Goal: Find specific page/section: Find specific page/section

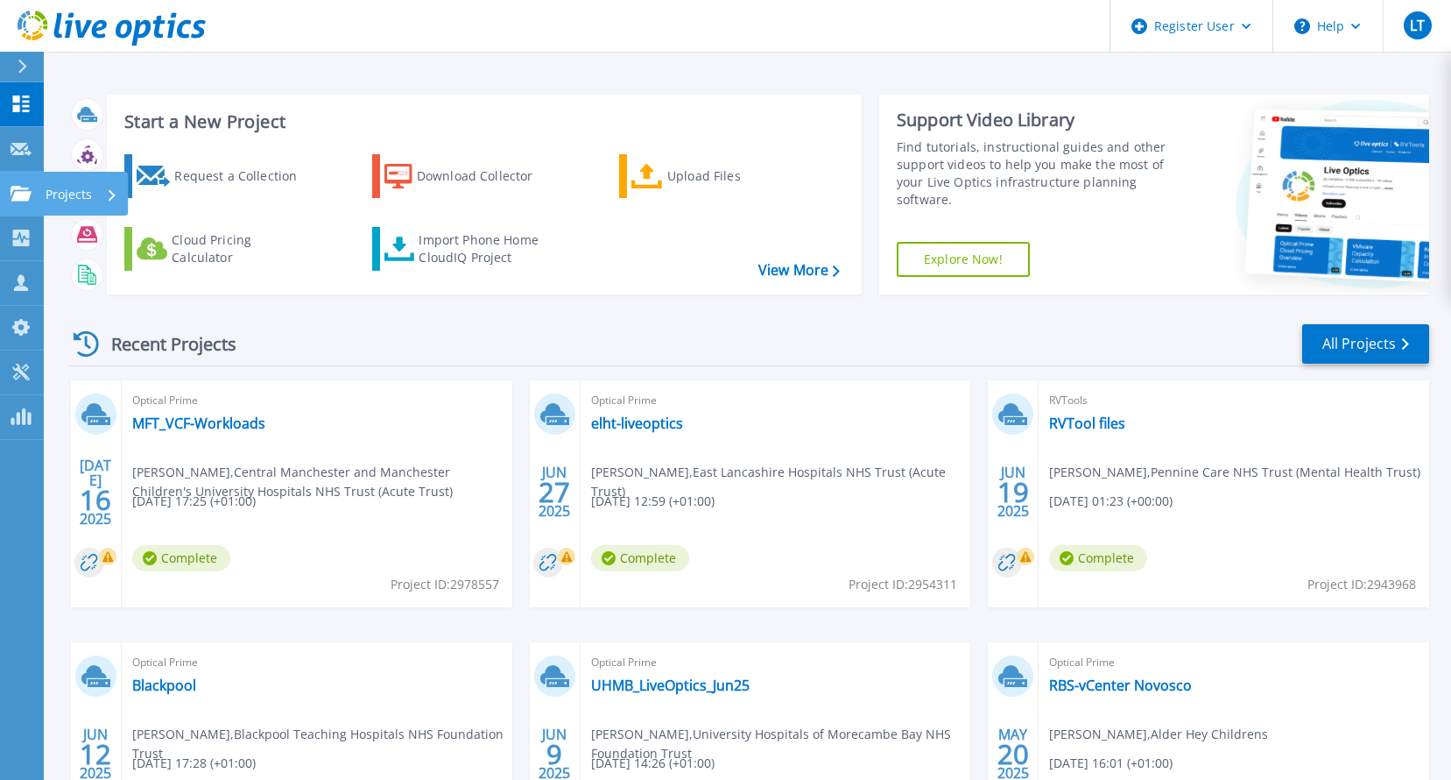
click at [22, 200] on icon at bounding box center [21, 193] width 21 height 15
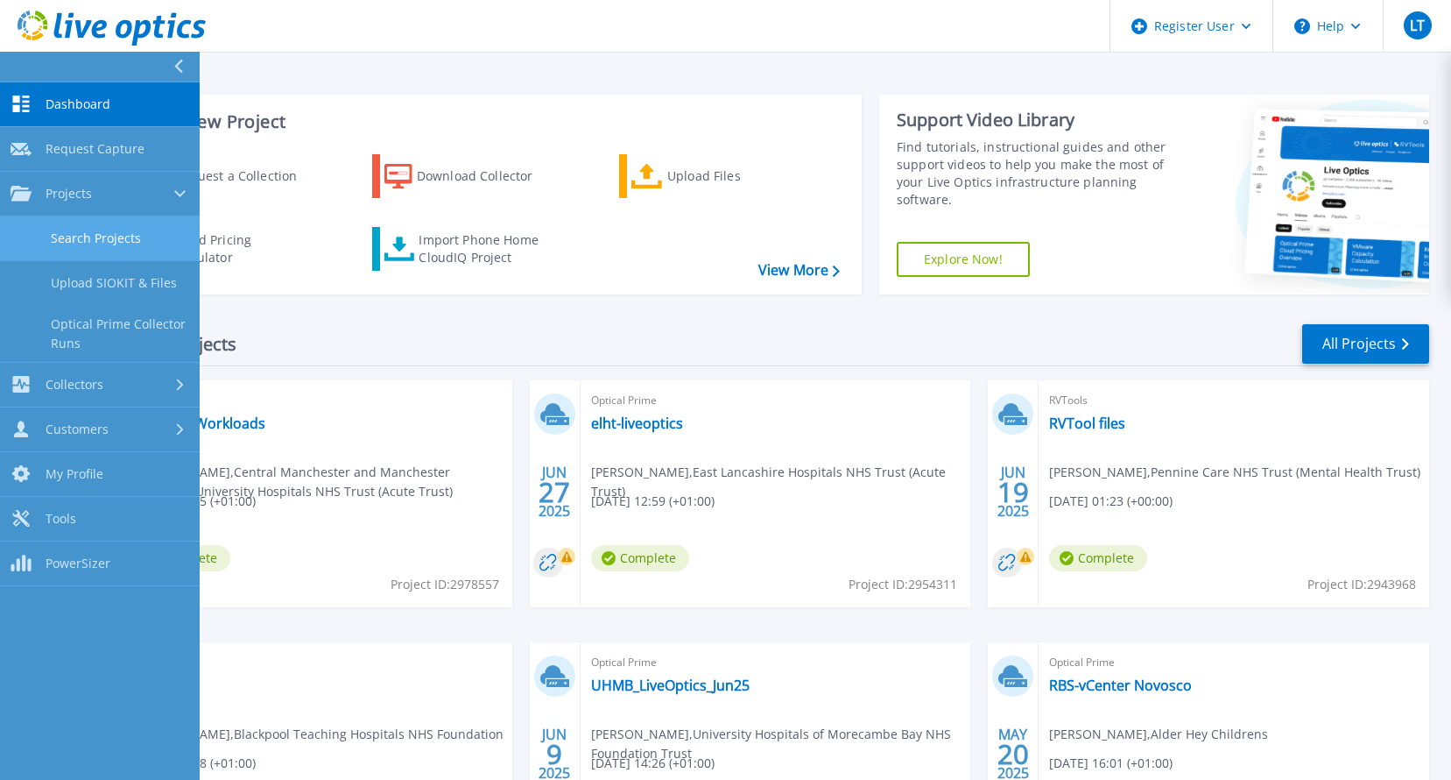
click at [113, 236] on link "Search Projects" at bounding box center [100, 238] width 200 height 45
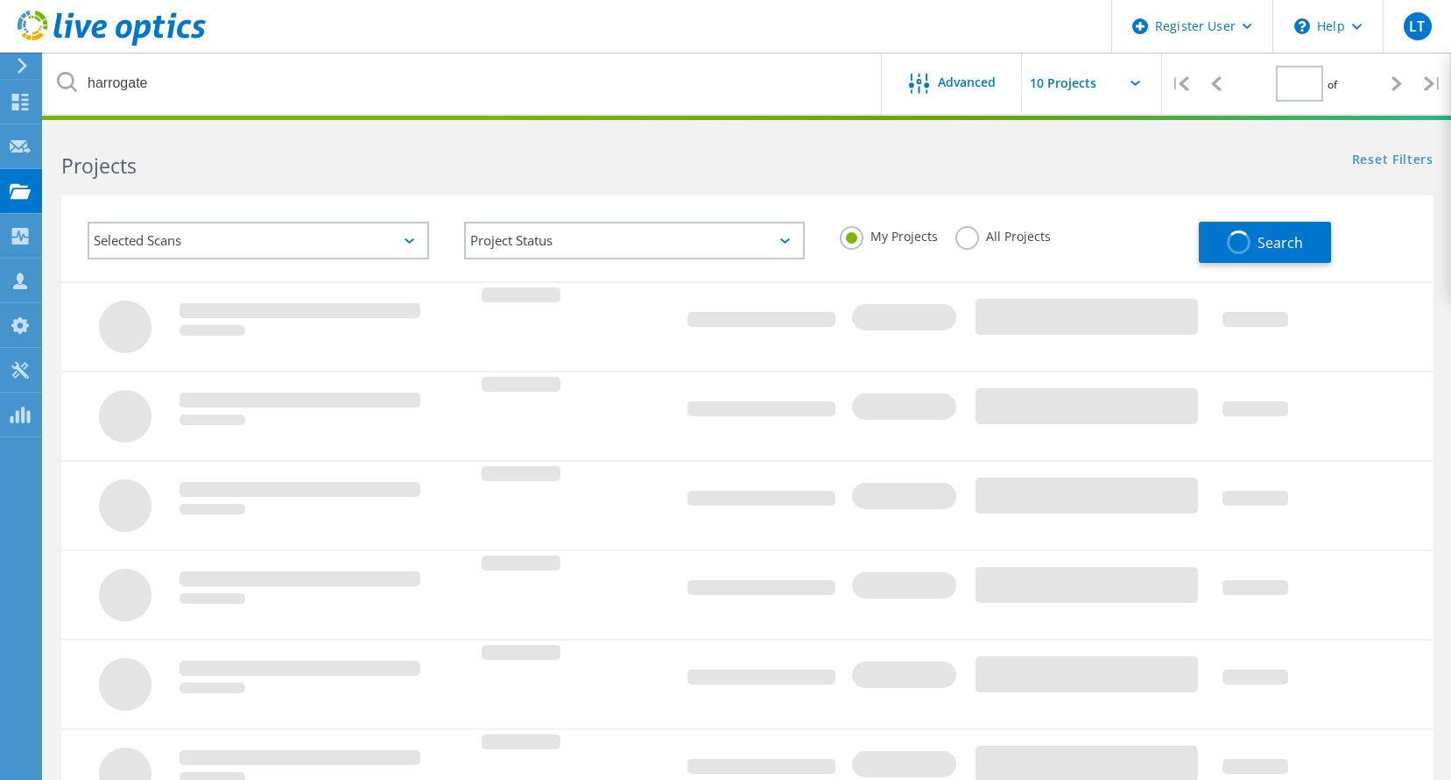
type input "1"
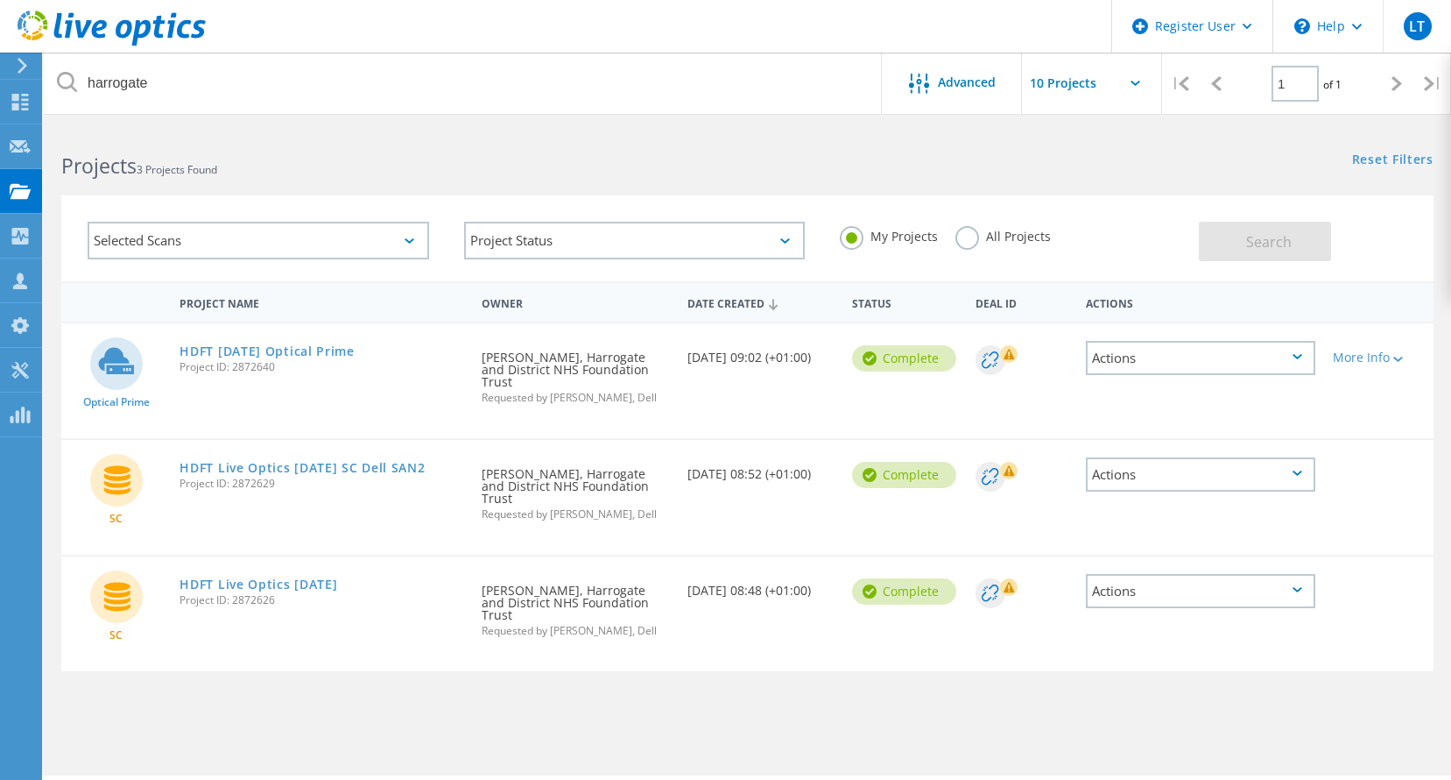
click at [970, 228] on label "All Projects" at bounding box center [1003, 234] width 95 height 17
click at [0, 0] on input "All Projects" at bounding box center [0, 0] width 0 height 0
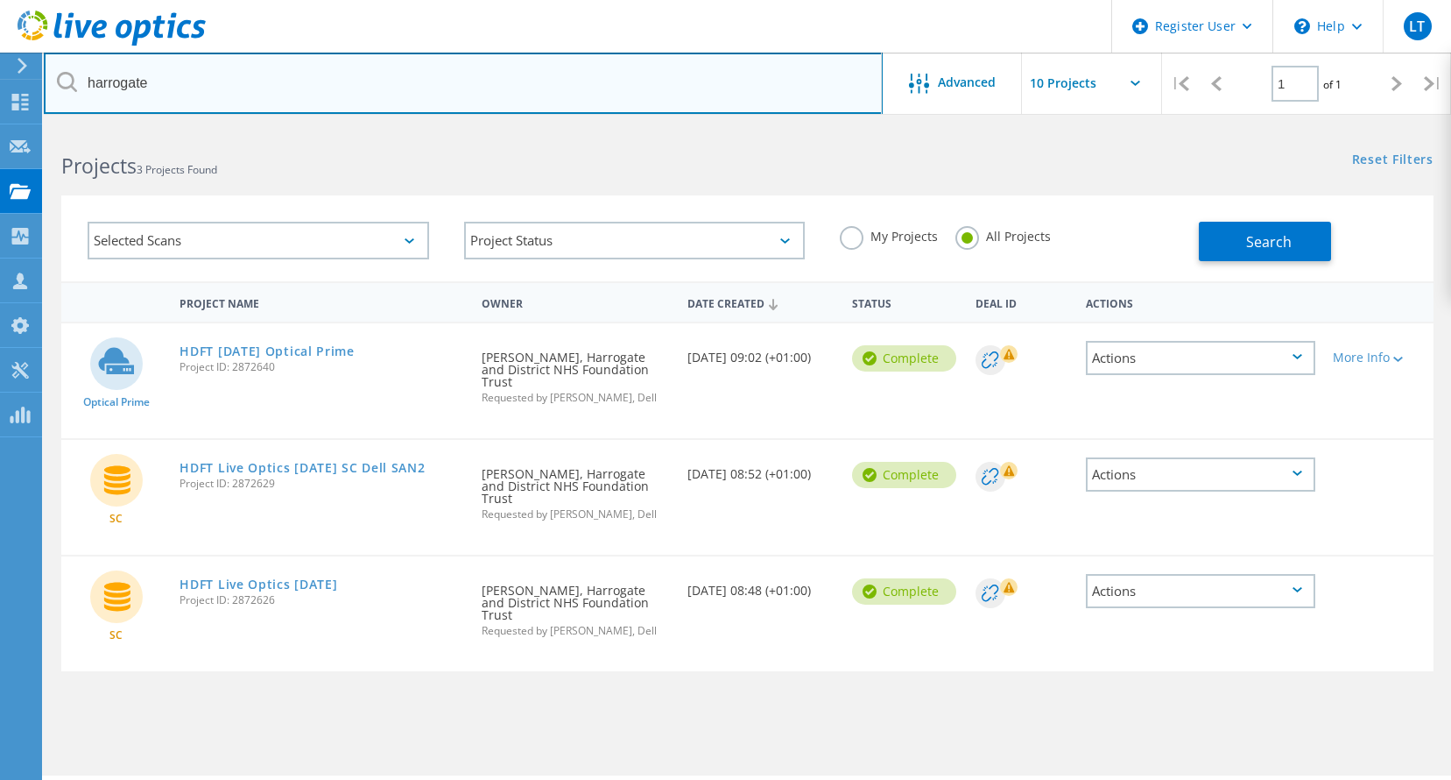
drag, startPoint x: 361, startPoint y: 94, endPoint x: -360, endPoint y: 83, distance: 720.9
click at [0, 83] on html "Register User \n Help Explore Helpful Articles Contact Support LT Dell User [PE…" at bounding box center [725, 414] width 1451 height 828
paste input "Odunayo"
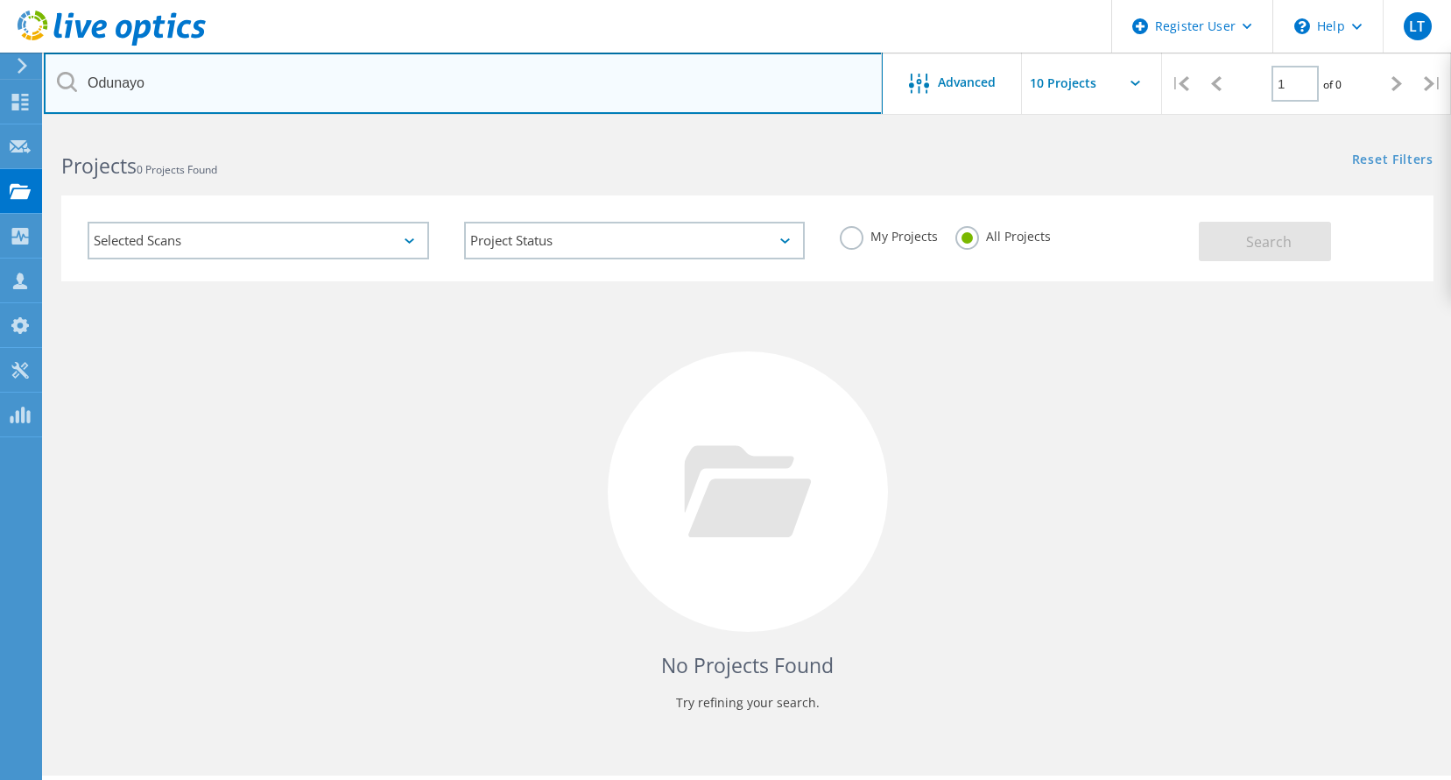
drag, startPoint x: 176, startPoint y: 89, endPoint x: -38, endPoint y: 90, distance: 213.7
click at [0, 90] on html "Register User \n Help Explore Helpful Articles Contact Support LT Dell User [PE…" at bounding box center [725, 414] width 1451 height 828
paste input "[GEOGRAPHIC_DATA]"
type input "[GEOGRAPHIC_DATA]"
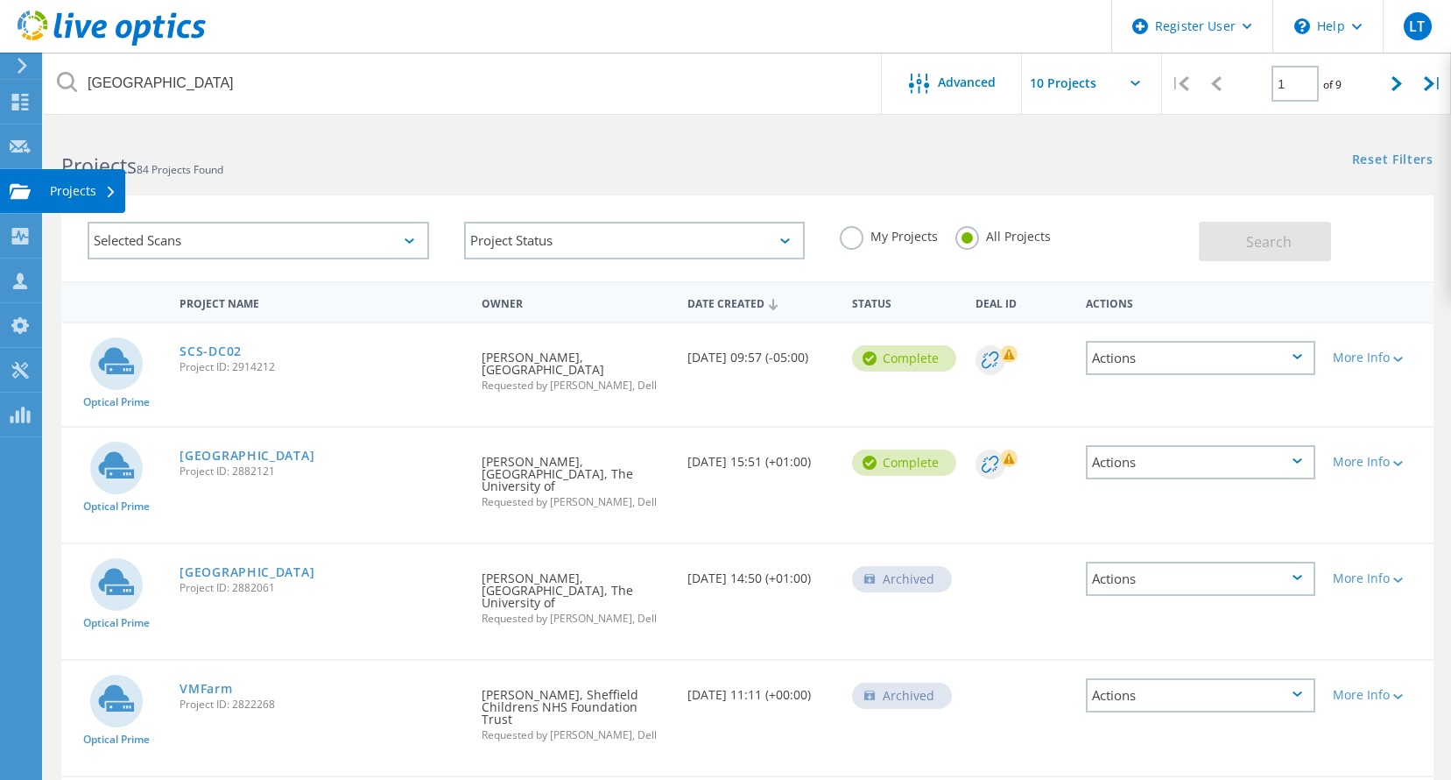
click at [27, 186] on use at bounding box center [20, 190] width 21 height 15
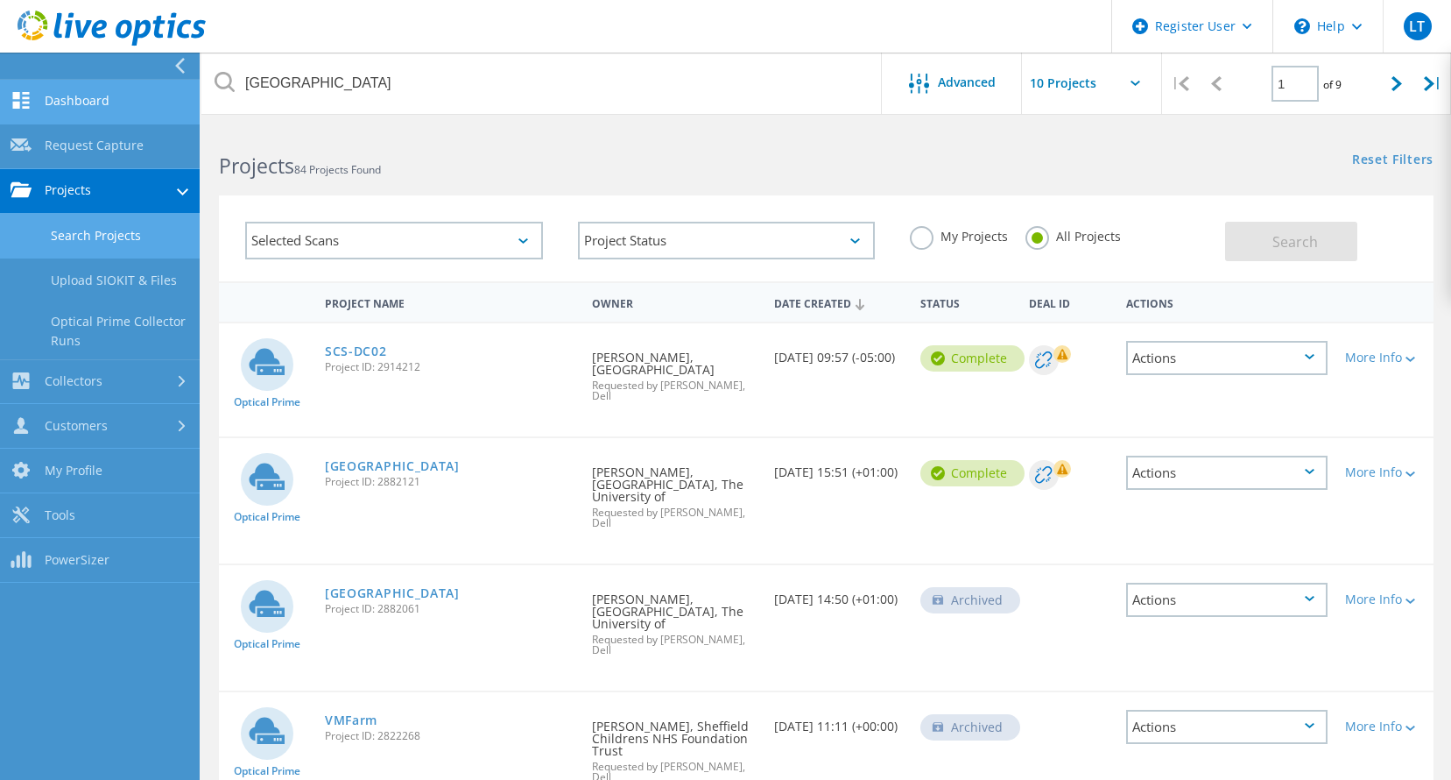
click at [75, 99] on link "Dashboard" at bounding box center [100, 102] width 200 height 45
